Goal: Find specific page/section: Find specific page/section

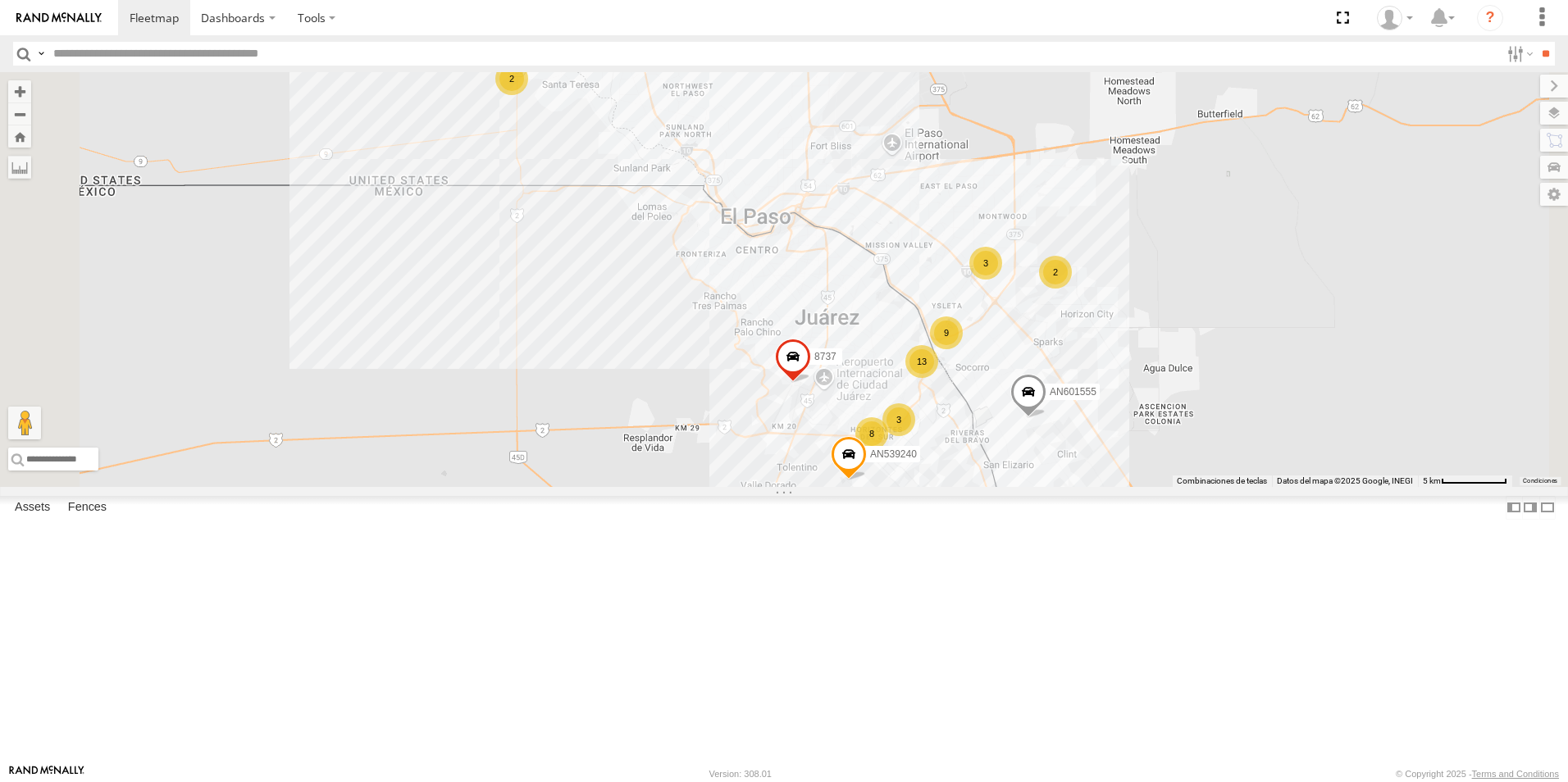
click at [1510, 49] on label at bounding box center [1518, 53] width 35 height 24
click at [0, 0] on label at bounding box center [0, 0] width 0 height 0
click at [0, 0] on span "ETHICON" at bounding box center [0, 0] width 0 height 0
click at [1516, 60] on label at bounding box center [1518, 53] width 35 height 24
click at [253, 4] on label "Dashboards" at bounding box center [238, 17] width 97 height 35
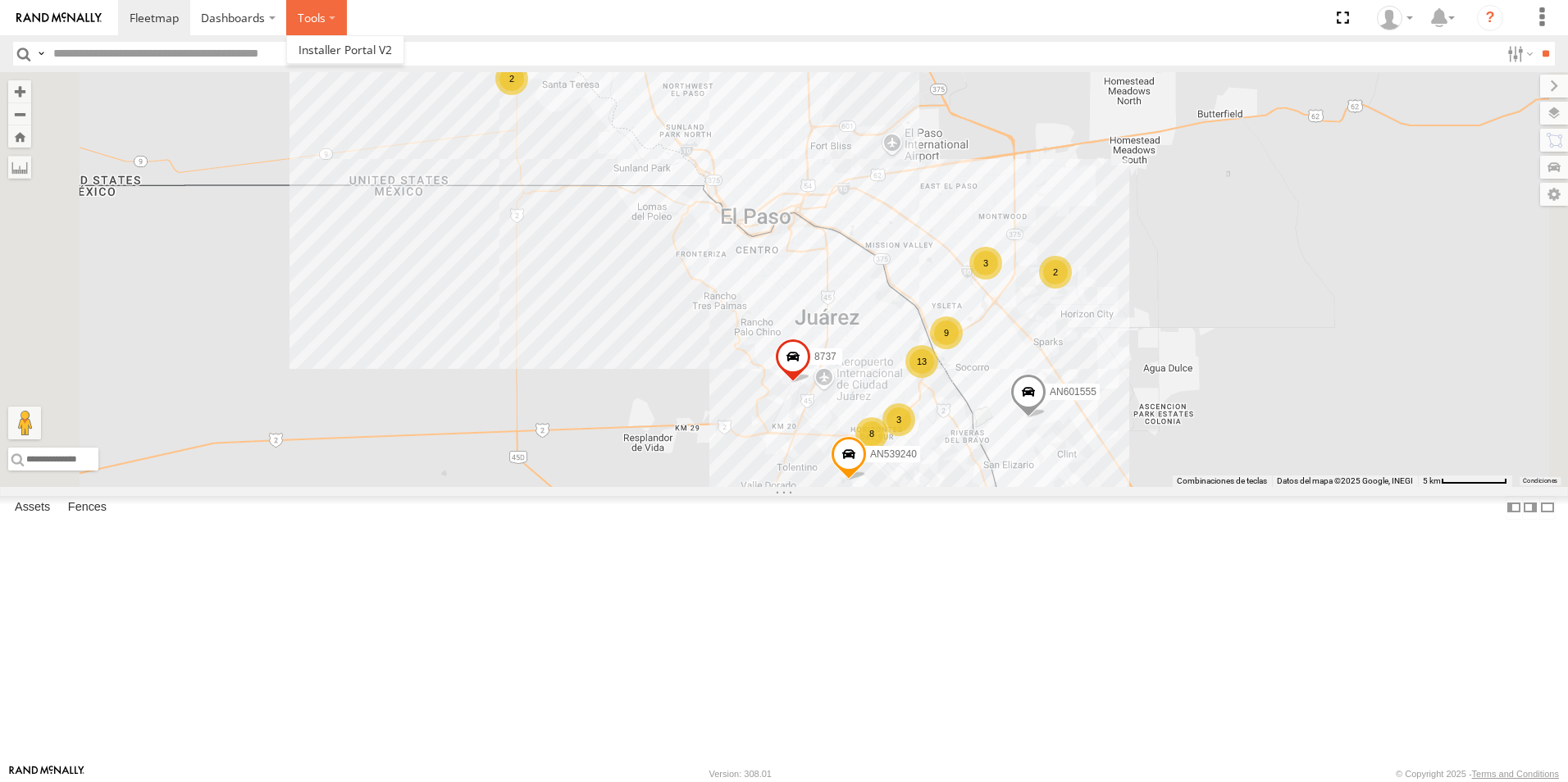
click at [314, 18] on label at bounding box center [317, 17] width 61 height 35
click at [246, 53] on input "text" at bounding box center [774, 53] width 1453 height 24
